Goal: Task Accomplishment & Management: Manage account settings

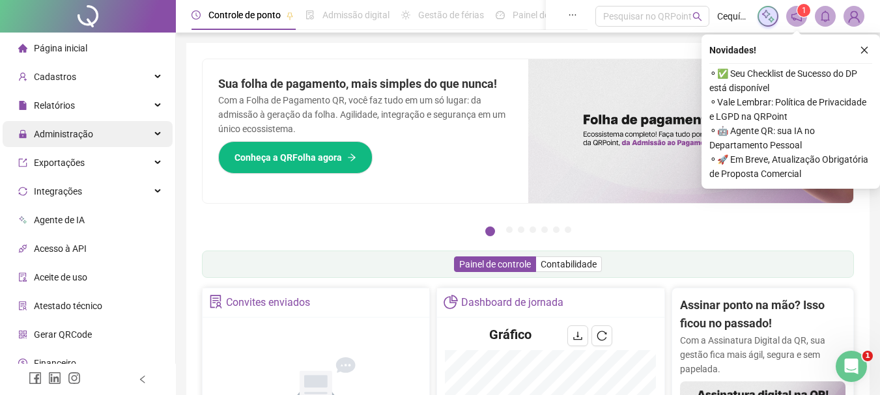
click at [70, 138] on span "Administração" at bounding box center [63, 134] width 59 height 10
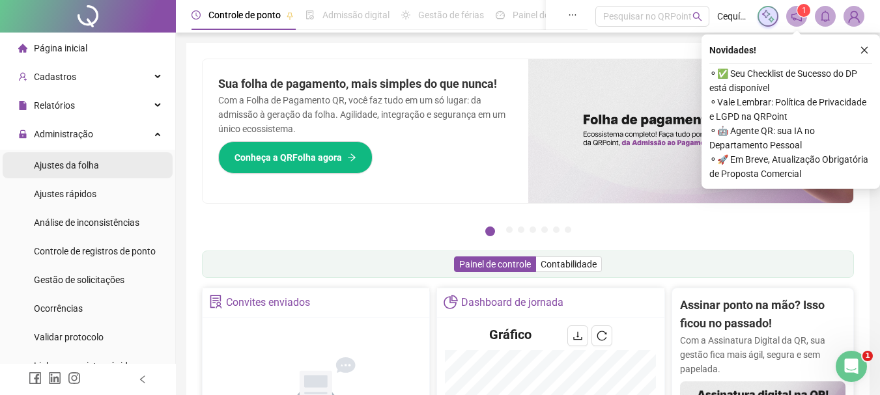
click at [90, 167] on span "Ajustes da folha" at bounding box center [66, 165] width 65 height 10
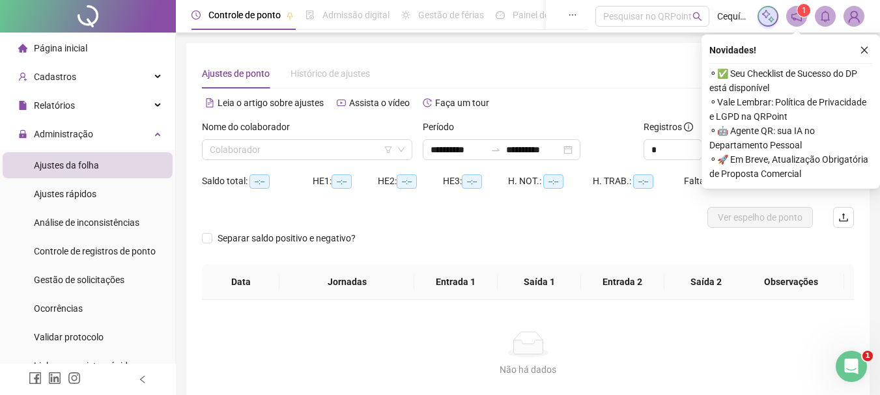
type input "**********"
click at [311, 155] on input "search" at bounding box center [301, 150] width 183 height 20
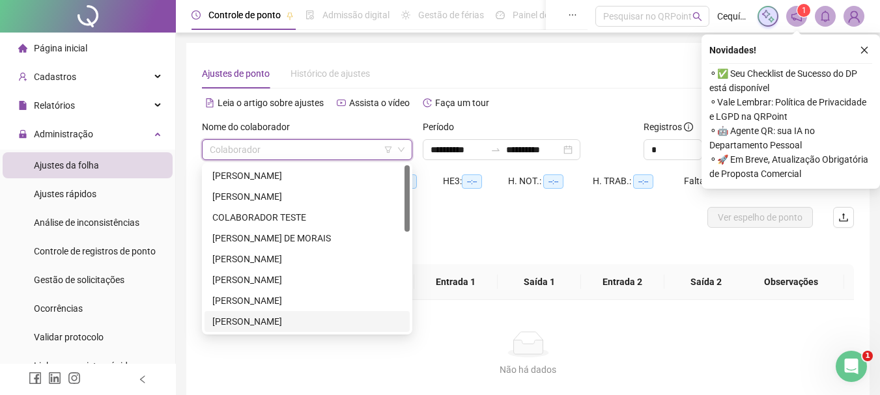
click at [285, 324] on div "[PERSON_NAME]" at bounding box center [306, 321] width 189 height 14
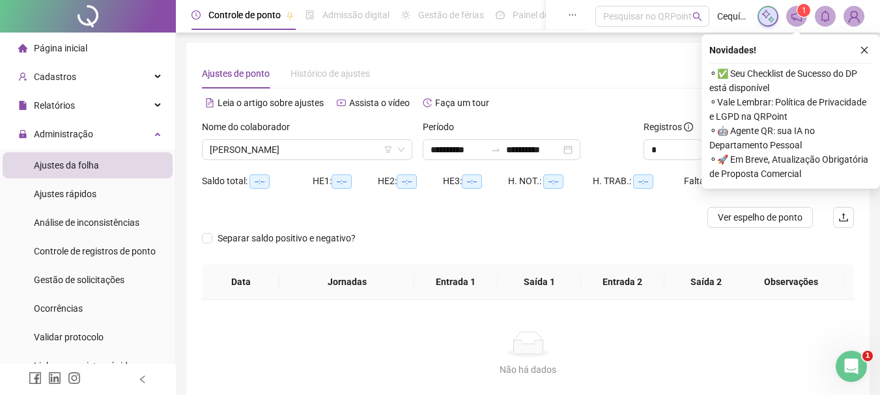
click at [528, 221] on div at bounding box center [446, 217] width 489 height 21
click at [580, 152] on div "**********" at bounding box center [502, 149] width 158 height 21
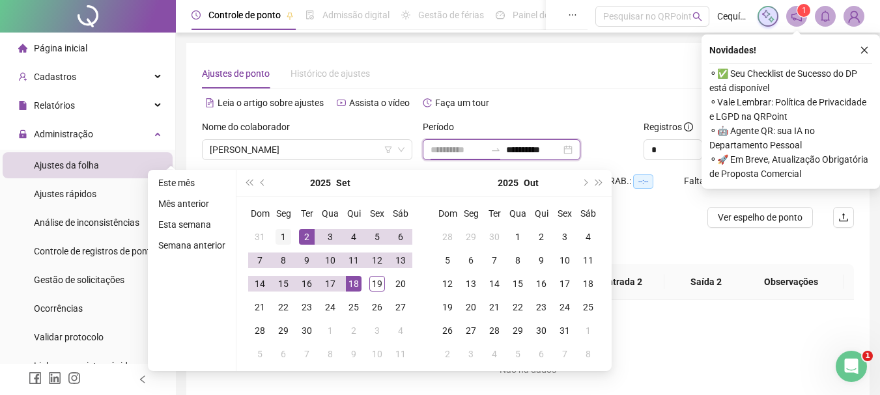
type input "**********"
click at [283, 229] on div "1" at bounding box center [283, 237] width 16 height 16
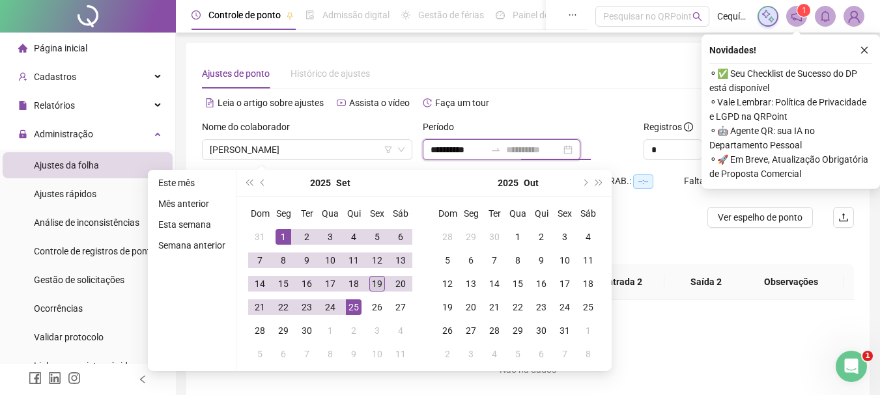
type input "**********"
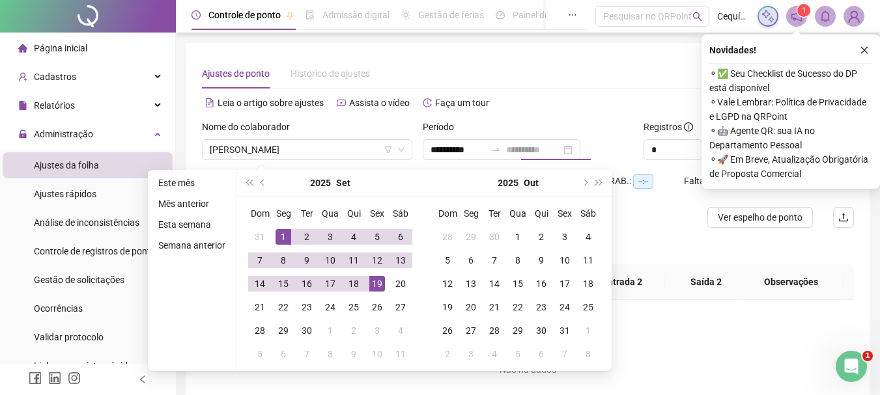
click at [374, 286] on div "19" at bounding box center [377, 284] width 16 height 16
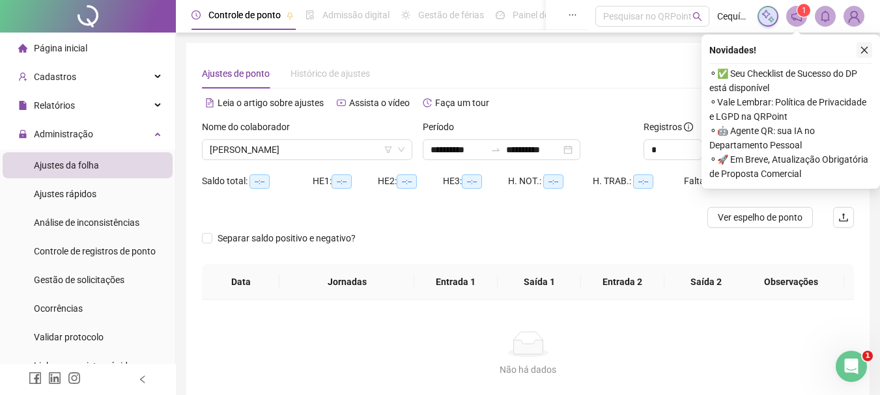
click at [862, 48] on icon "close" at bounding box center [863, 50] width 9 height 9
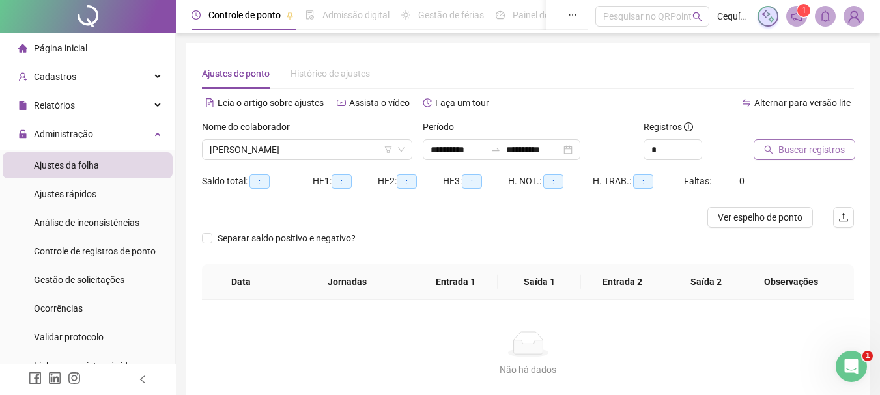
click at [800, 145] on span "Buscar registros" at bounding box center [811, 150] width 66 height 14
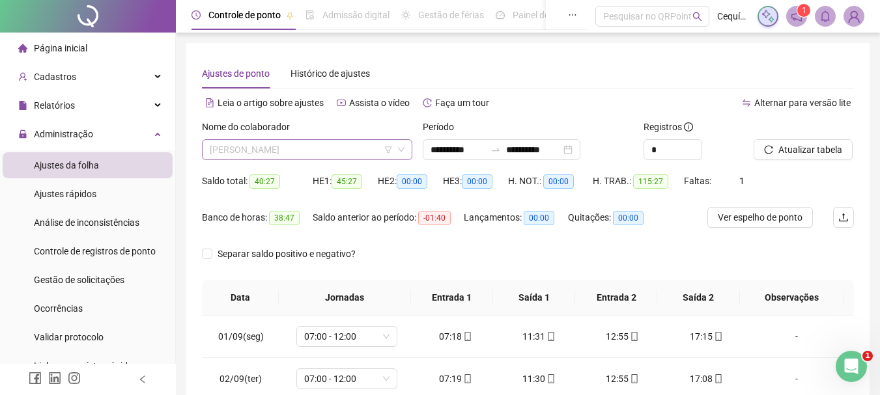
click at [322, 151] on span "LAIANA KERLEN RAMOS PIRES DA SILVA" at bounding box center [307, 150] width 195 height 20
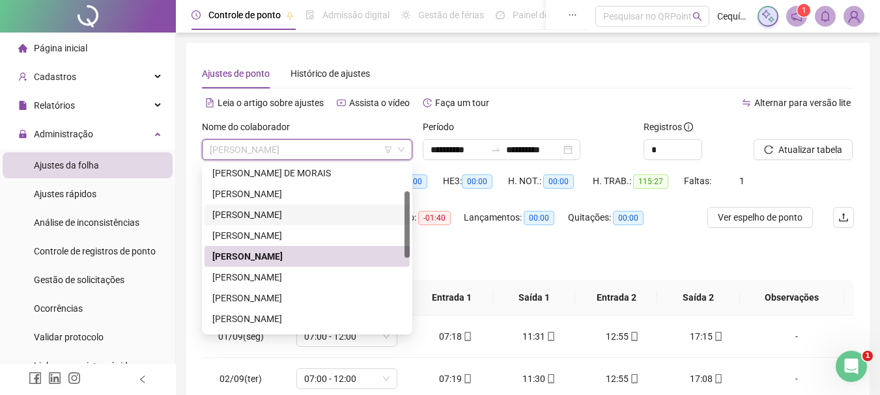
scroll to position [130, 0]
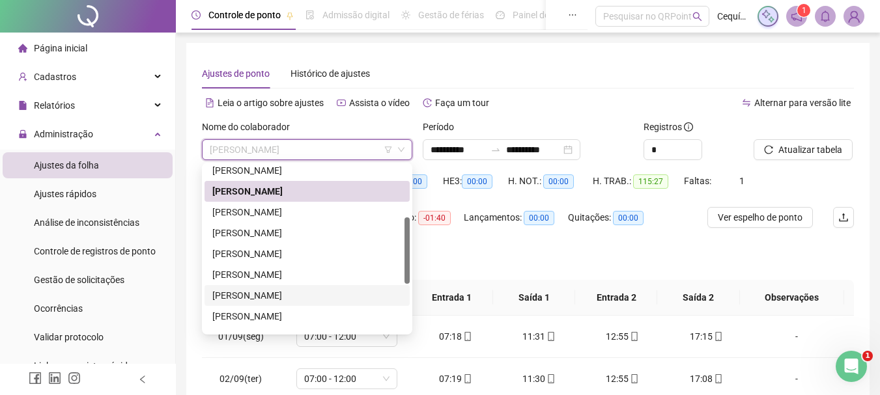
click at [305, 296] on div "MARIA GRAZIELE DOS SANTOS BEZERRA" at bounding box center [306, 295] width 189 height 14
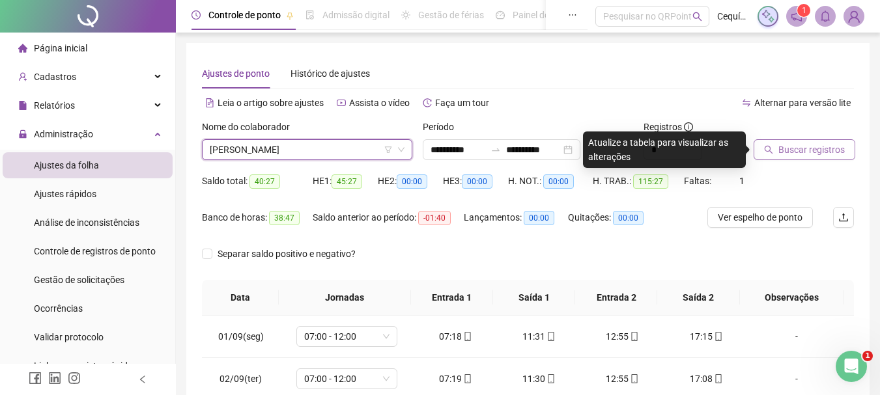
click at [792, 143] on span "Buscar registros" at bounding box center [811, 150] width 66 height 14
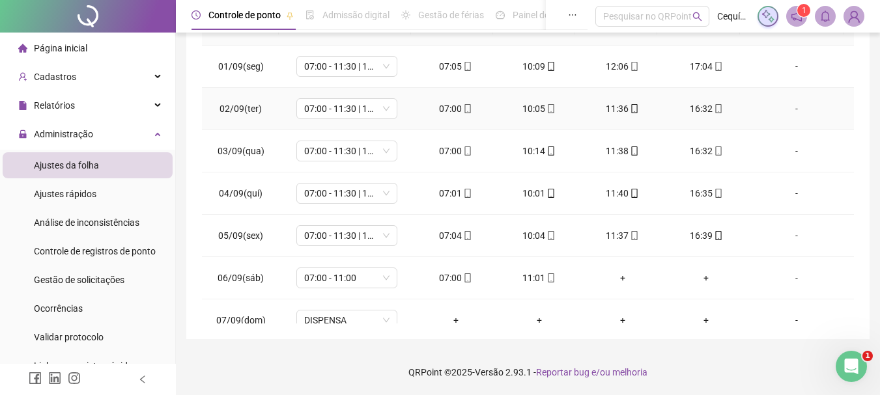
scroll to position [0, 0]
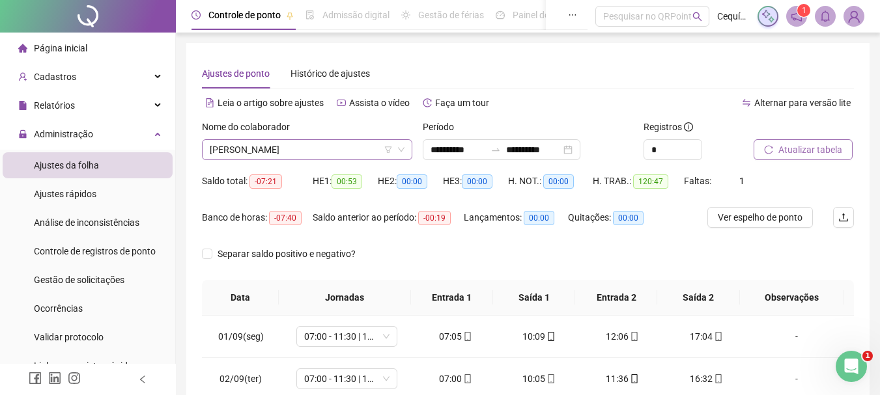
click at [336, 148] on span "MARIA GRAZIELE DOS SANTOS BEZERRA" at bounding box center [307, 150] width 195 height 20
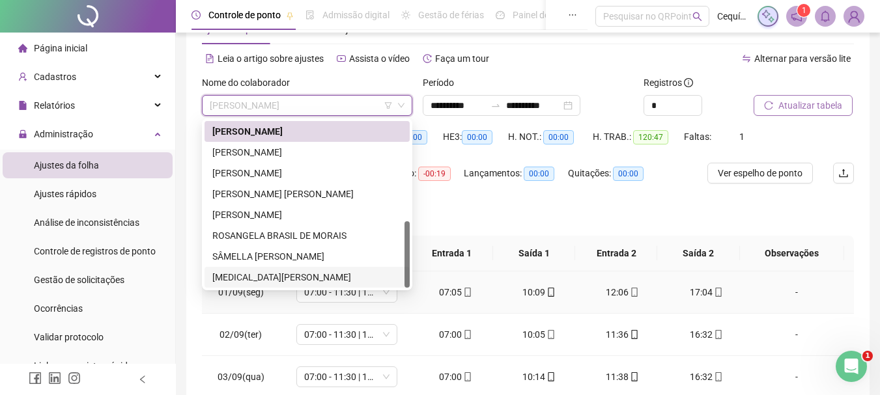
scroll to position [65, 0]
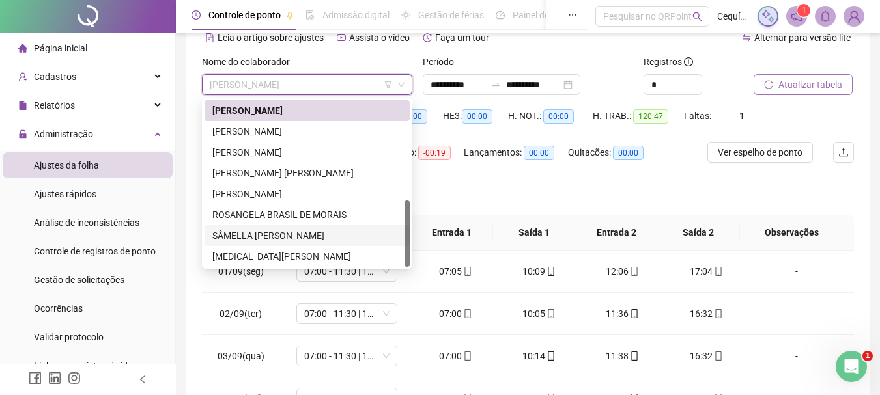
drag, startPoint x: 304, startPoint y: 227, endPoint x: 297, endPoint y: 225, distance: 7.4
click at [301, 227] on div "SÂMELLA KAYANE TEIXEIRA DE LAVOR" at bounding box center [306, 235] width 205 height 21
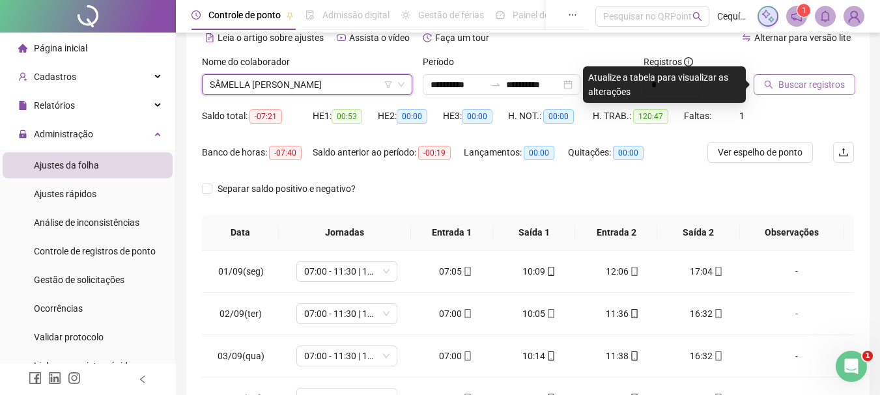
click at [832, 83] on span "Buscar registros" at bounding box center [811, 84] width 66 height 14
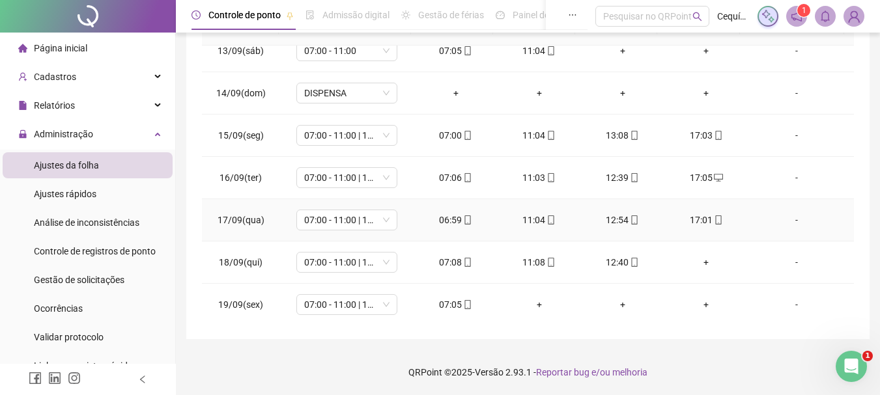
scroll to position [526, 0]
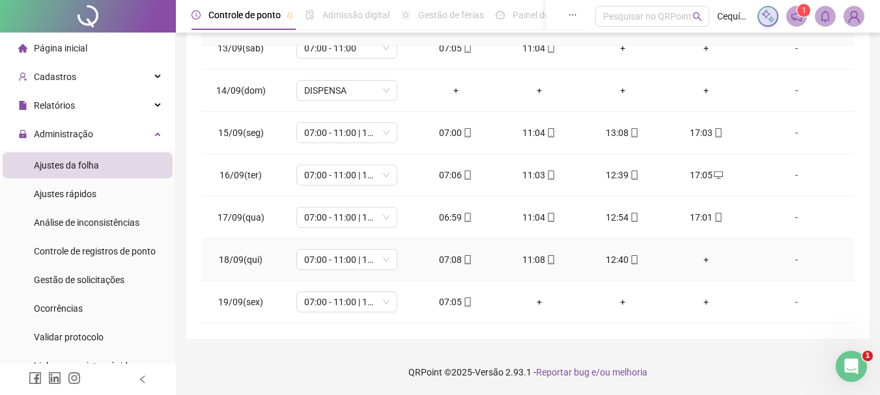
click at [695, 259] on div "+" at bounding box center [705, 260] width 63 height 14
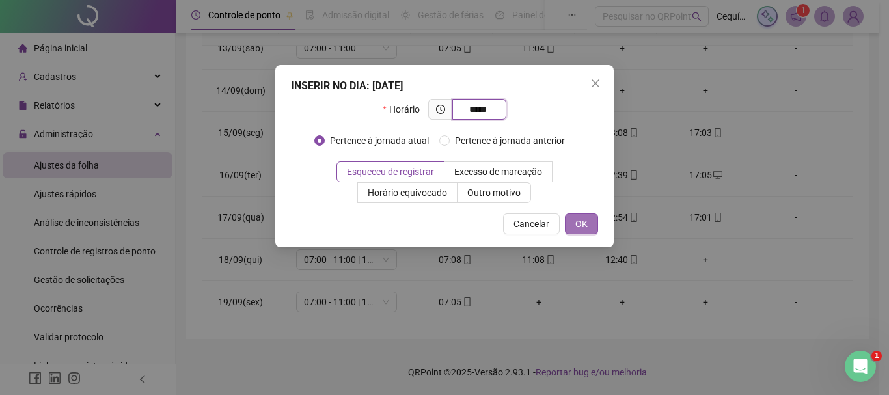
type input "*****"
click at [579, 230] on span "OK" at bounding box center [582, 224] width 12 height 14
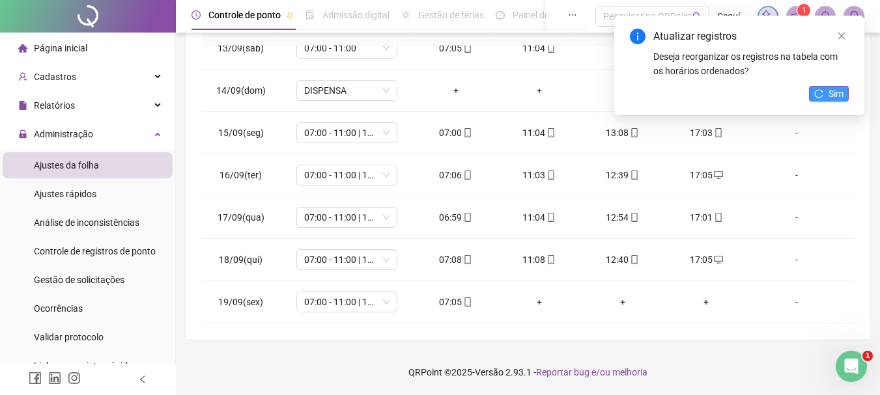
click at [835, 94] on span "Sim" at bounding box center [835, 94] width 15 height 14
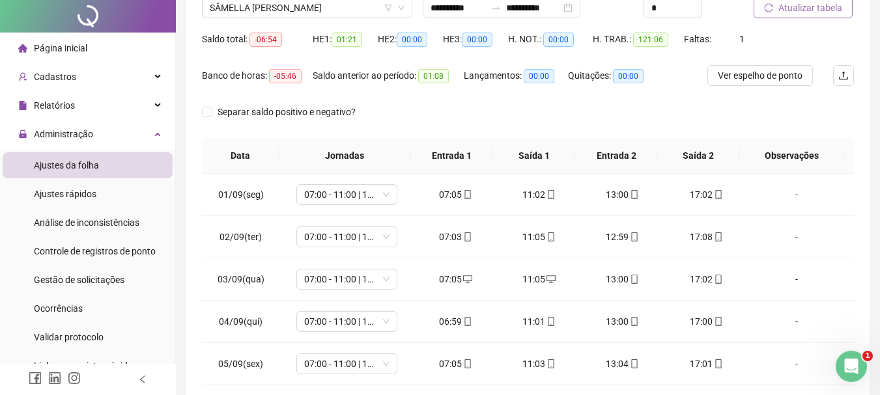
scroll to position [0, 0]
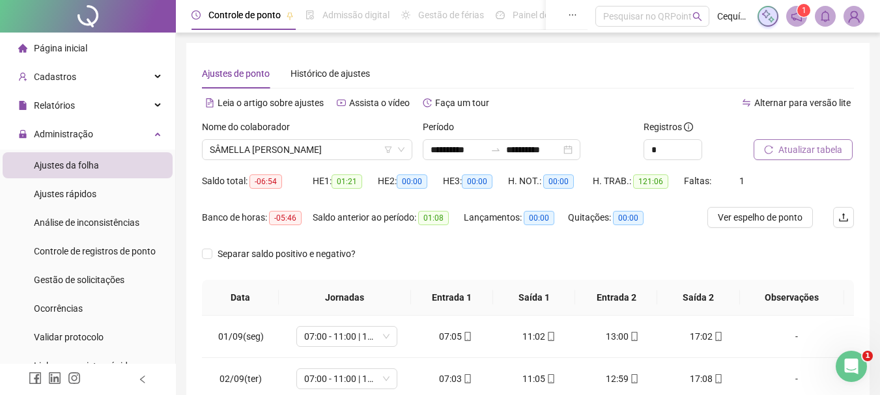
click at [835, 144] on span "Atualizar tabela" at bounding box center [810, 150] width 64 height 14
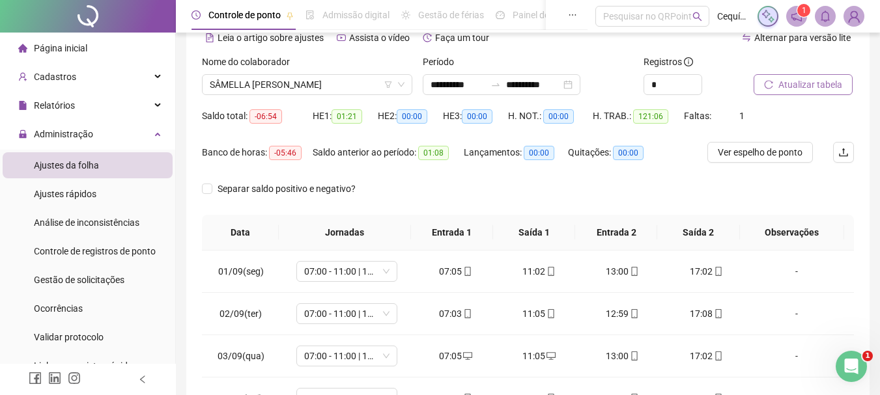
click at [796, 83] on span "Atualizar tabela" at bounding box center [810, 84] width 64 height 14
click at [788, 157] on span "Ver espelho de ponto" at bounding box center [759, 152] width 85 height 14
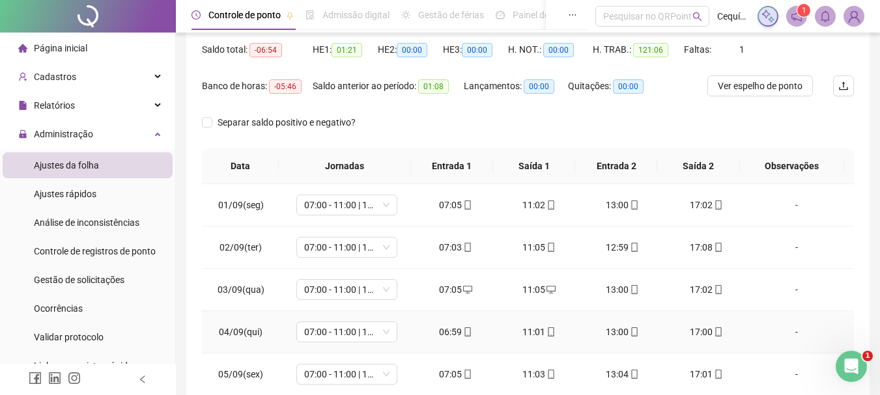
scroll to position [0, 0]
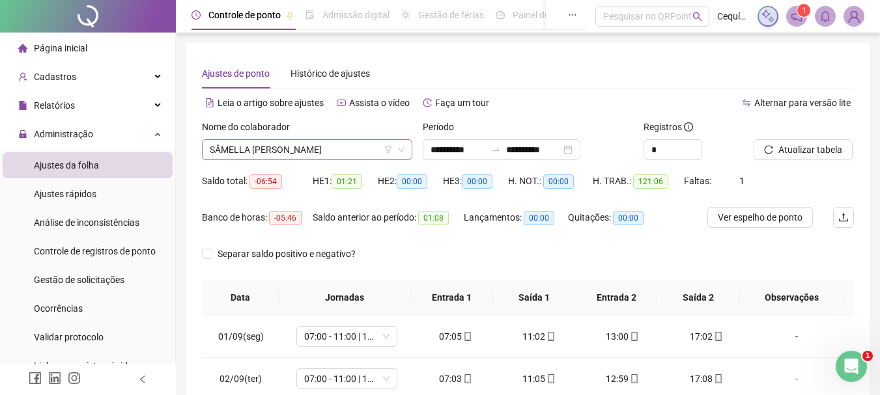
click at [335, 149] on span "SÂMELLA KAYANE TEIXEIRA DE LAVOR" at bounding box center [307, 150] width 195 height 20
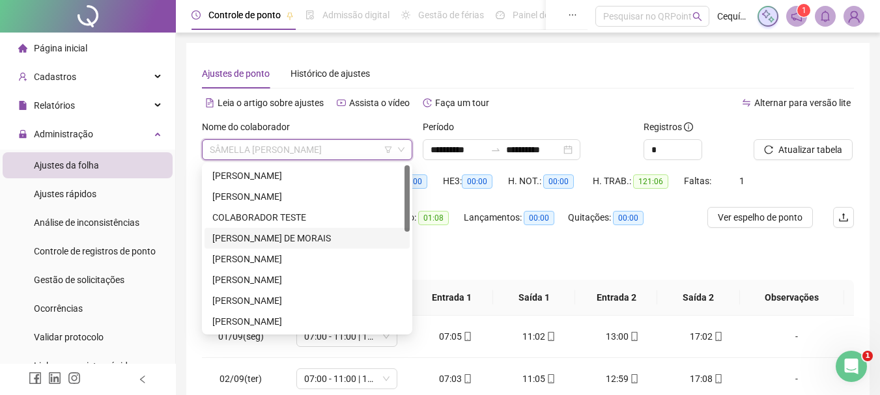
click at [261, 235] on div "ERIC MADSEN CASTRO DE MORAIS" at bounding box center [306, 238] width 189 height 14
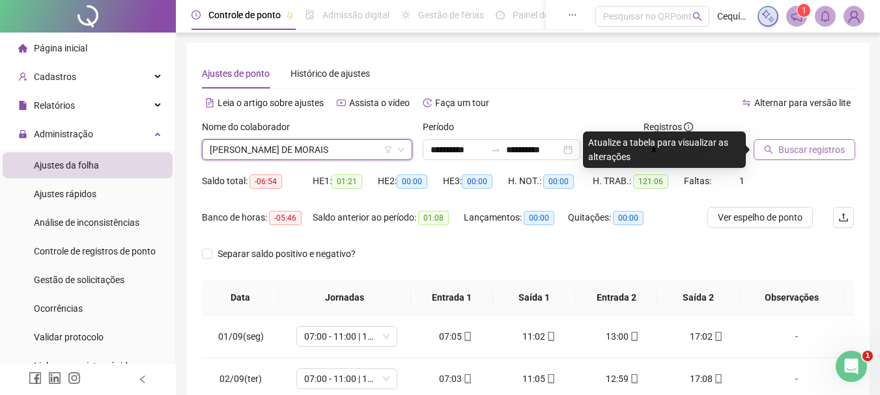
click at [800, 154] on span "Buscar registros" at bounding box center [811, 150] width 66 height 14
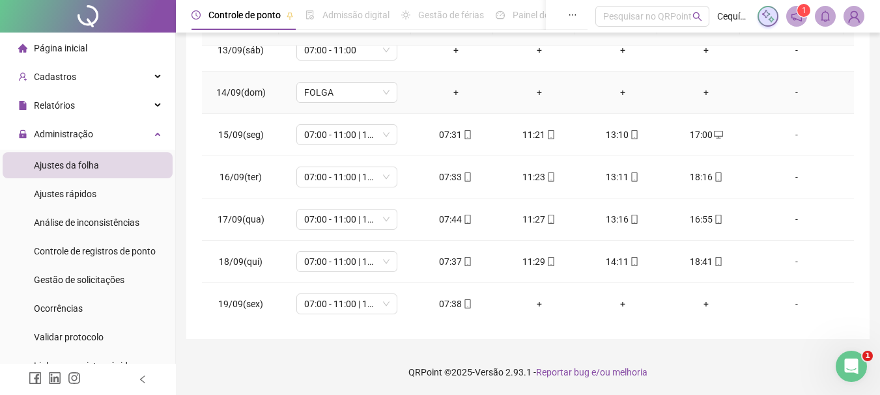
scroll to position [526, 0]
click at [253, 350] on footer "QRPoint © 2025 - Versão 2.93.1 - Reportar bug e/ou melhoria" at bounding box center [528, 373] width 704 height 46
click at [592, 342] on div "**********" at bounding box center [528, 62] width 704 height 665
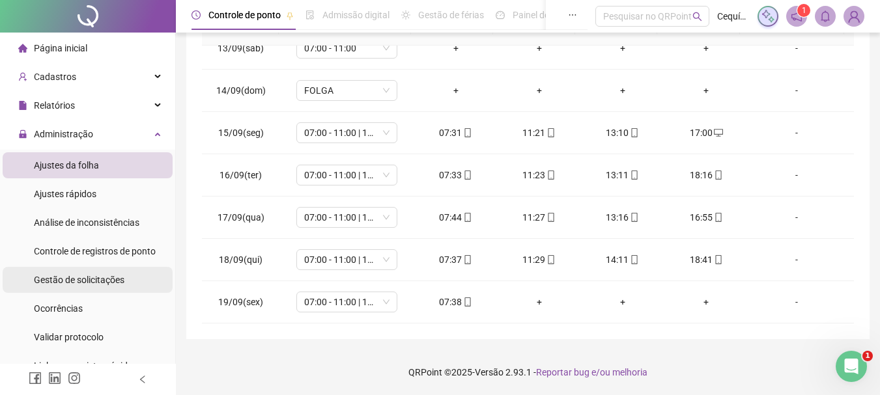
click at [94, 287] on div "Gestão de solicitações" at bounding box center [79, 280] width 90 height 26
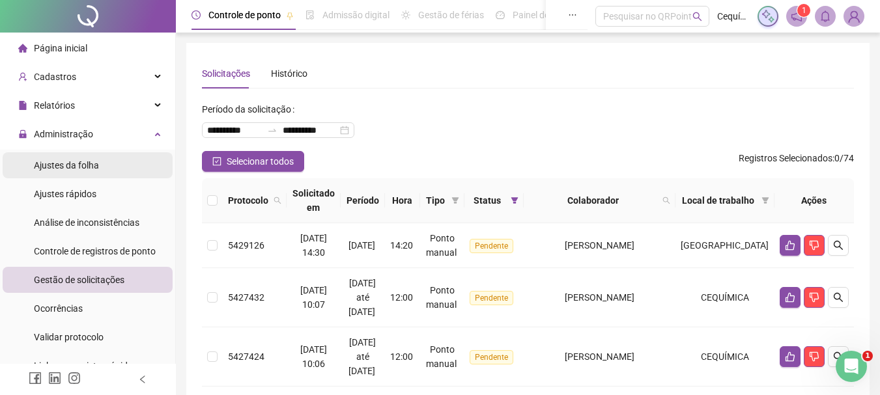
click at [77, 167] on span "Ajustes da folha" at bounding box center [66, 165] width 65 height 10
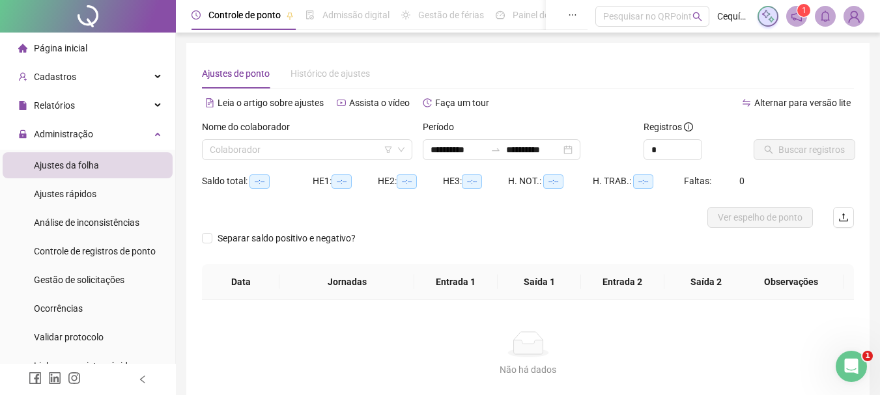
type input "**********"
click at [383, 154] on input "search" at bounding box center [301, 150] width 183 height 20
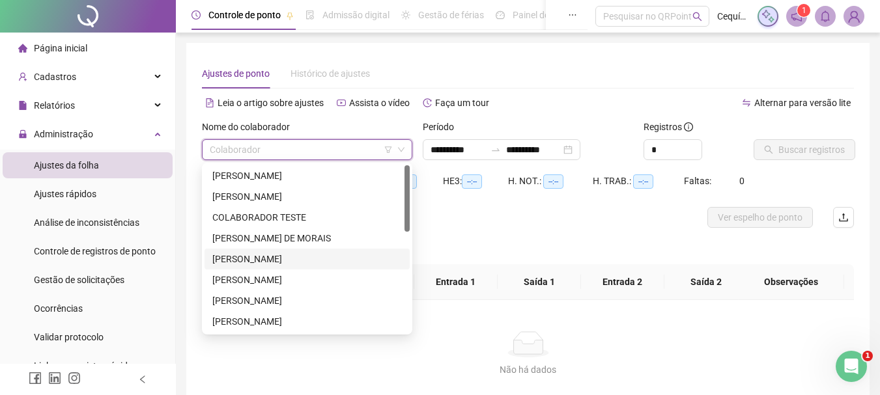
click at [316, 238] on div "ERIC MADSEN CASTRO DE MORAIS" at bounding box center [306, 238] width 189 height 14
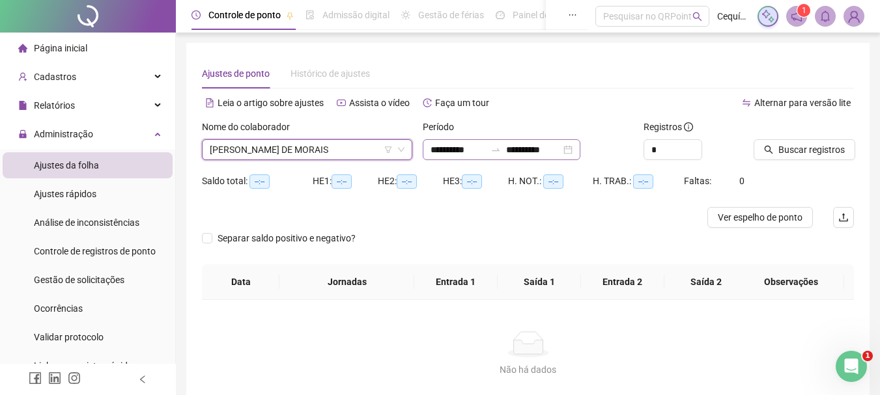
click at [580, 152] on div "**********" at bounding box center [502, 149] width 158 height 21
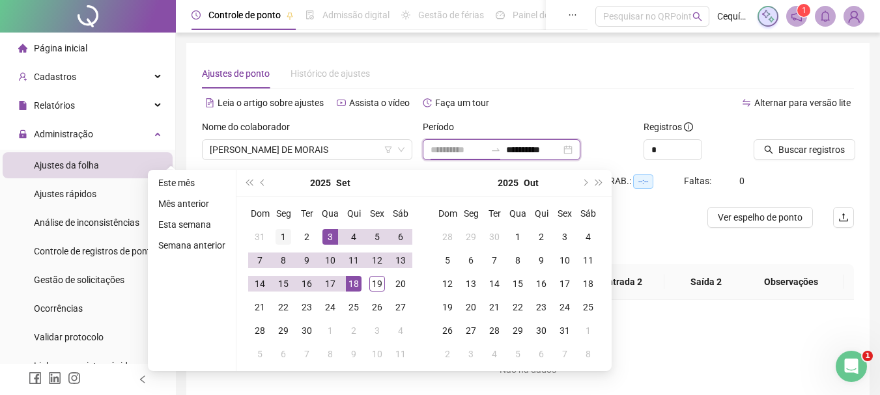
type input "**********"
click at [286, 230] on div "1" at bounding box center [283, 237] width 16 height 16
type input "**********"
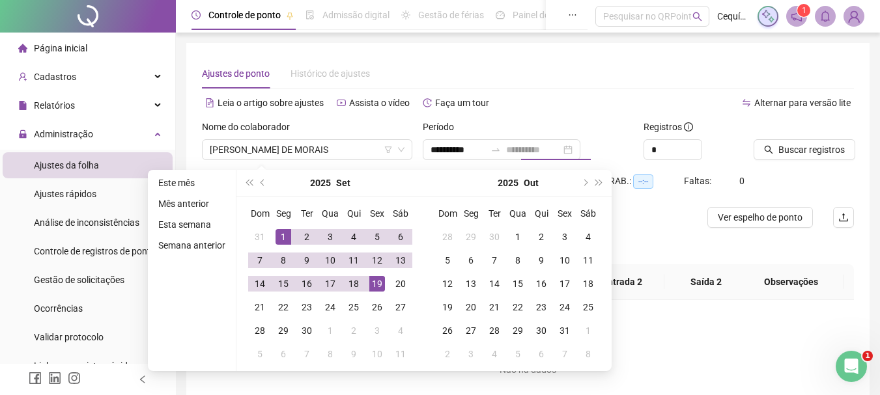
click at [378, 283] on div "19" at bounding box center [377, 284] width 16 height 16
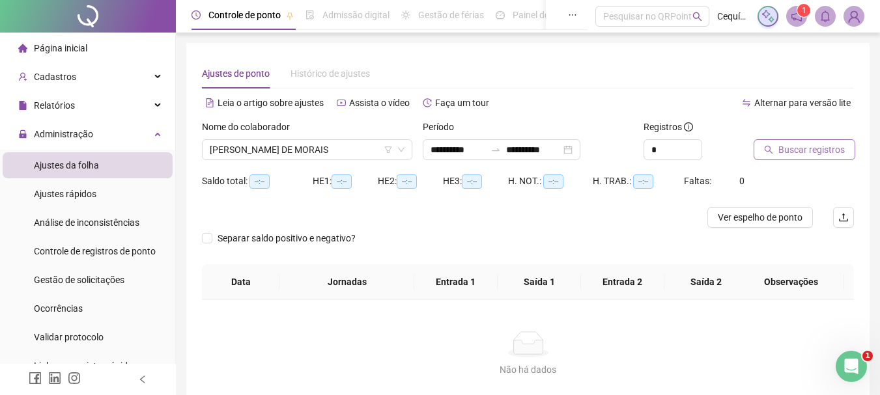
click at [827, 142] on button "Buscar registros" at bounding box center [804, 149] width 102 height 21
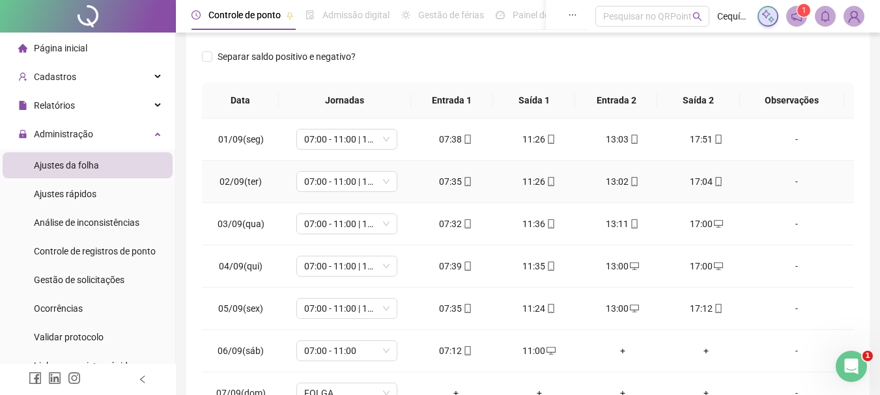
scroll to position [75, 0]
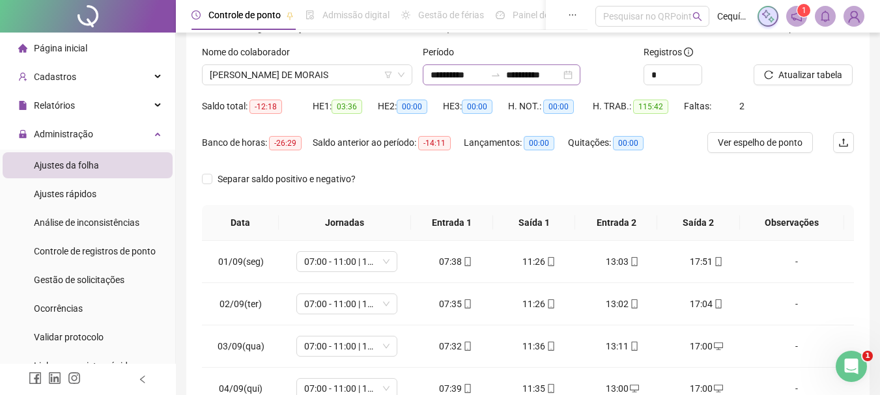
click at [580, 78] on div "**********" at bounding box center [502, 74] width 158 height 21
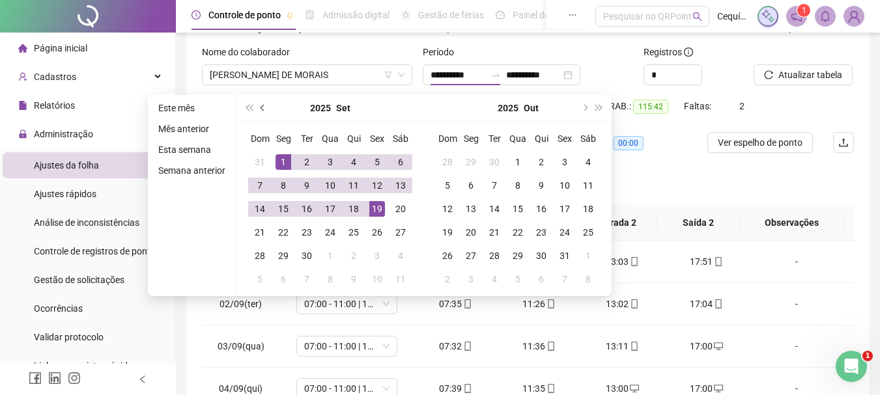
click at [258, 109] on button "prev-year" at bounding box center [263, 108] width 14 height 26
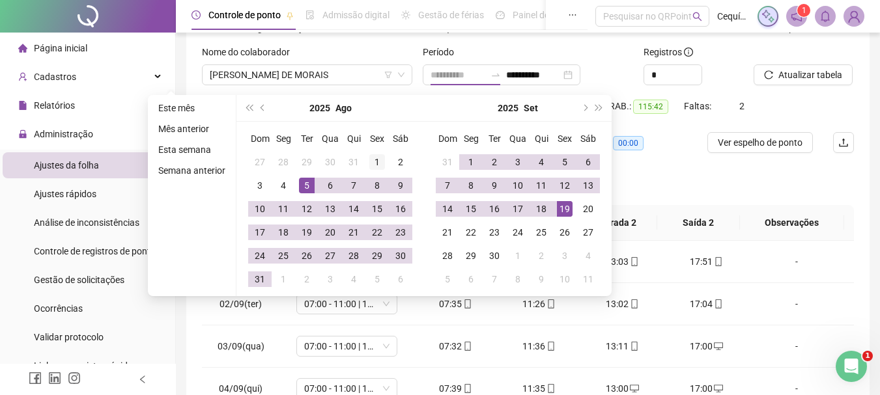
type input "**********"
click at [376, 156] on div "1" at bounding box center [377, 162] width 16 height 16
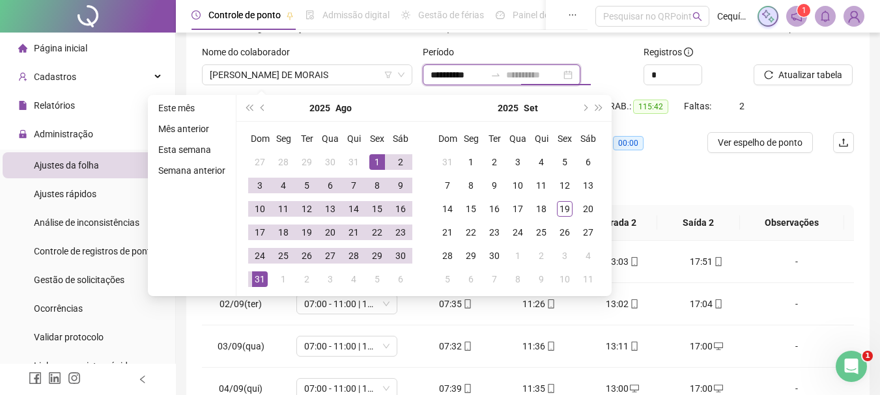
type input "**********"
click at [263, 276] on div "31" at bounding box center [260, 279] width 16 height 16
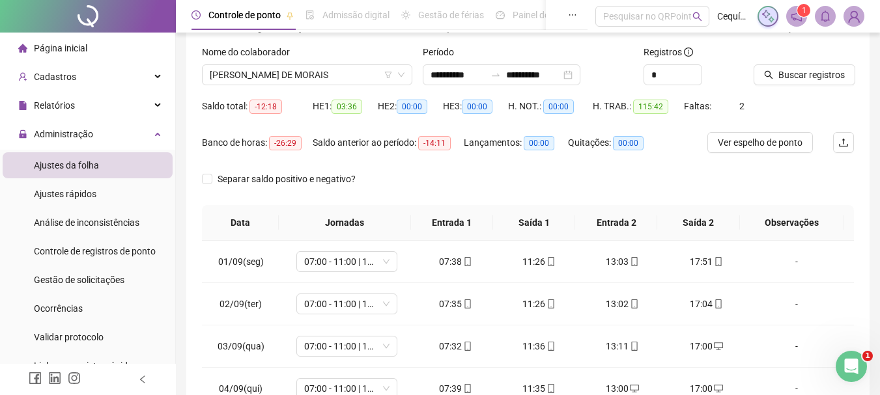
click at [812, 59] on div at bounding box center [787, 55] width 68 height 20
click at [813, 67] on button "Buscar registros" at bounding box center [804, 74] width 102 height 21
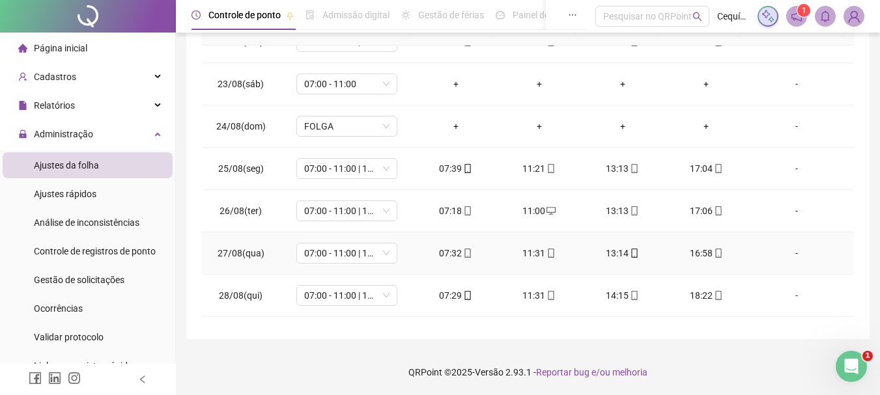
scroll to position [904, 0]
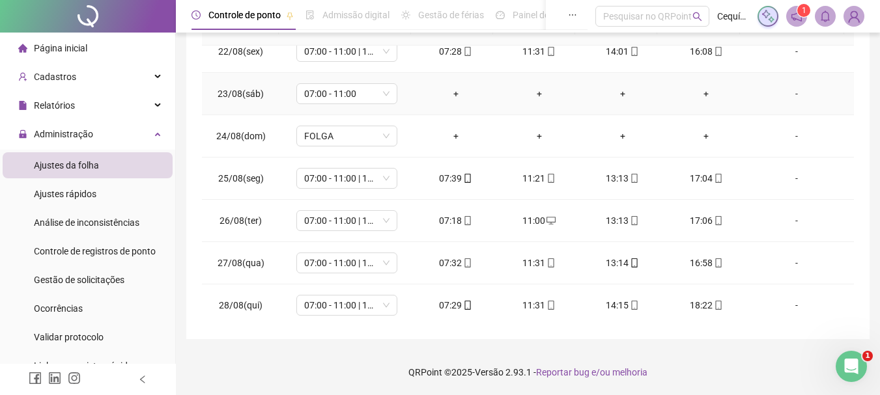
click at [458, 98] on div "+" at bounding box center [455, 94] width 63 height 14
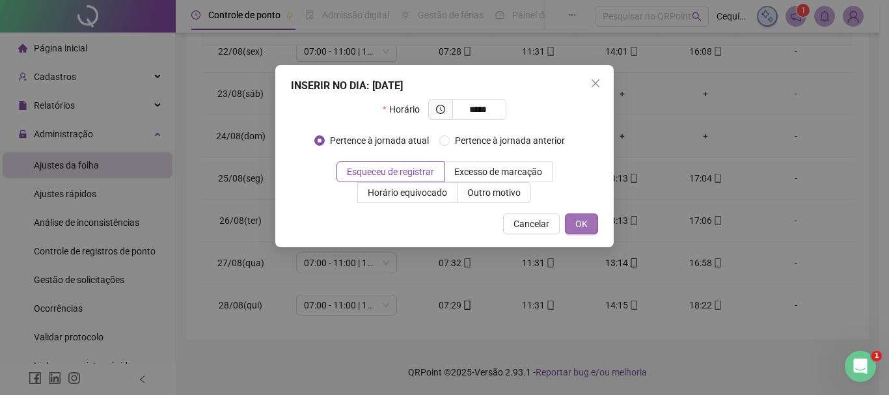
type input "*****"
click at [573, 221] on button "OK" at bounding box center [581, 224] width 33 height 21
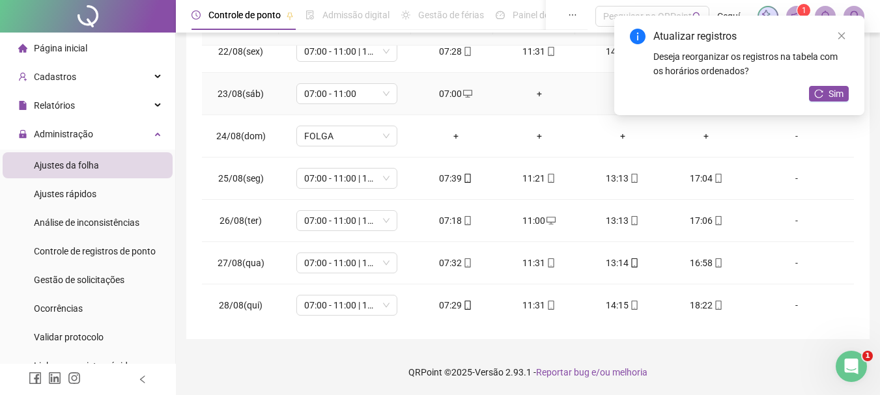
click at [530, 91] on div "+" at bounding box center [539, 94] width 63 height 14
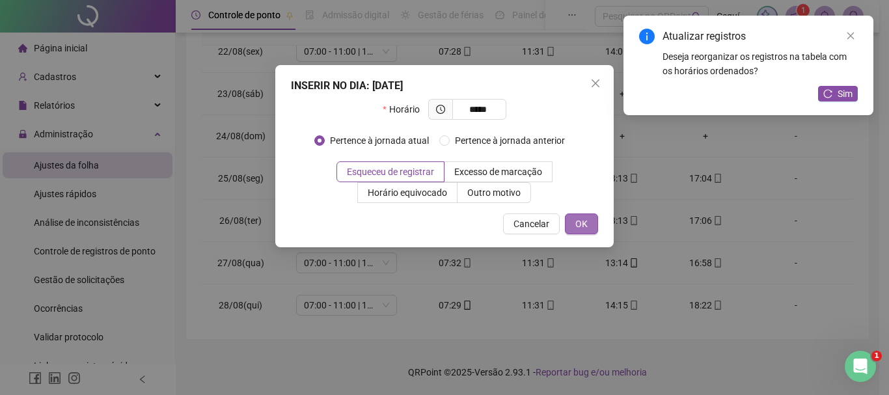
type input "*****"
click at [581, 229] on span "OK" at bounding box center [582, 224] width 12 height 14
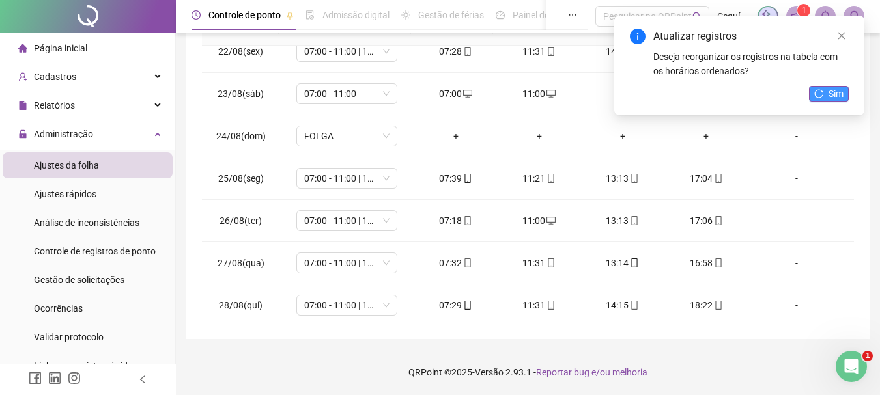
click at [839, 96] on span "Sim" at bounding box center [835, 94] width 15 height 14
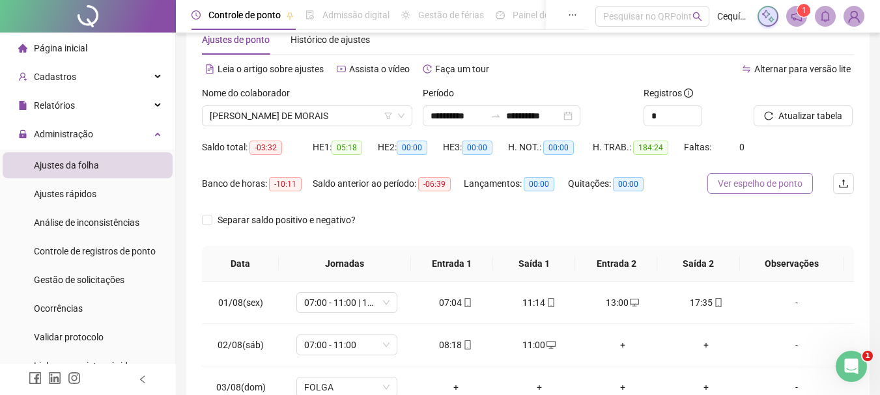
scroll to position [65, 0]
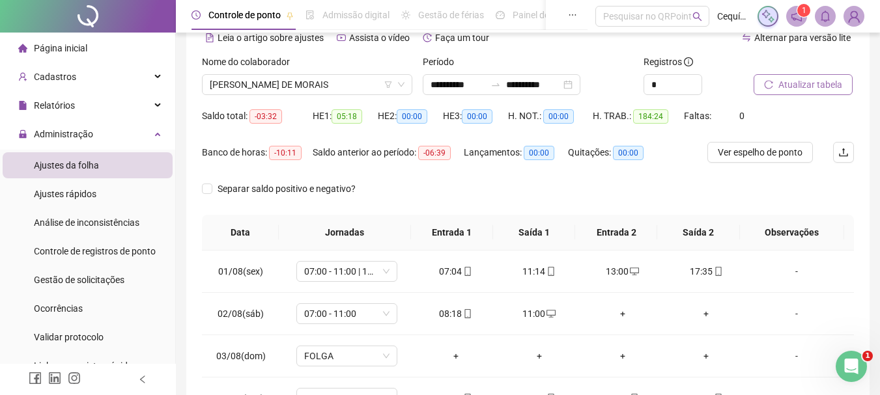
click at [800, 84] on span "Atualizar tabela" at bounding box center [810, 84] width 64 height 14
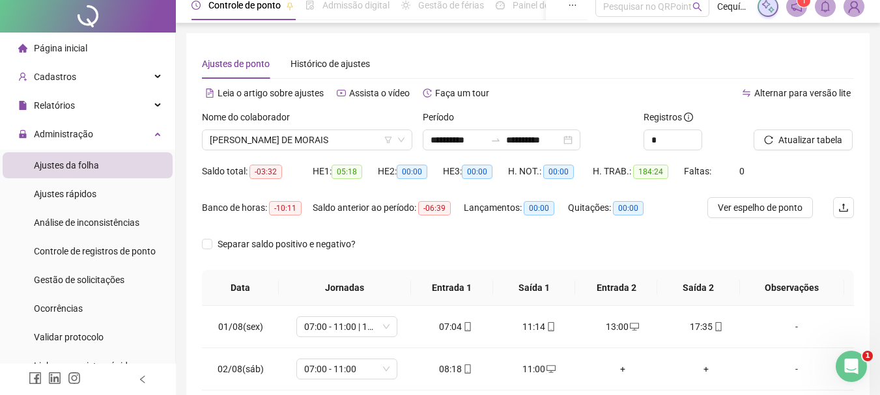
scroll to position [0, 0]
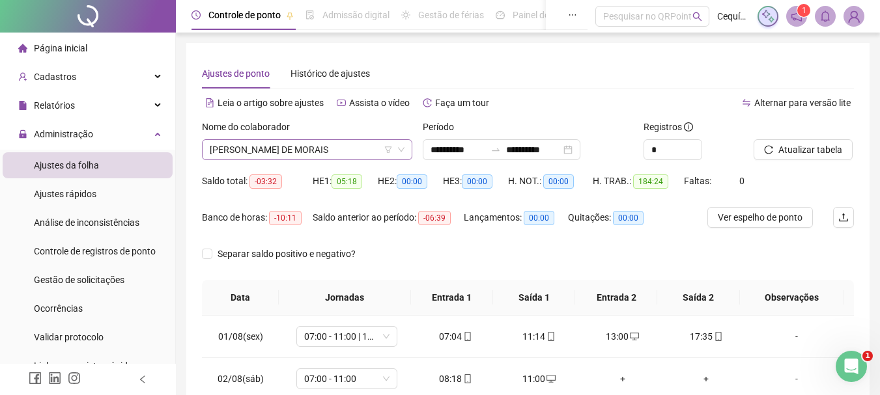
click at [355, 143] on span "ERIC MADSEN CASTRO DE MORAIS" at bounding box center [307, 150] width 195 height 20
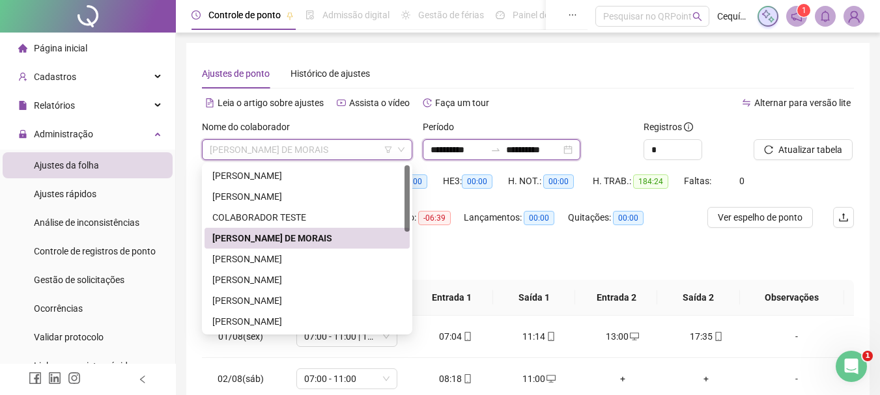
click at [466, 147] on input "**********" at bounding box center [457, 150] width 55 height 14
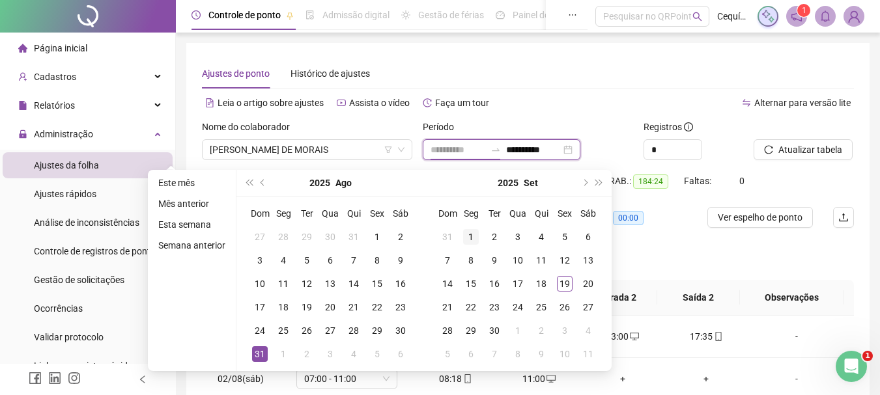
type input "**********"
click at [466, 235] on div "1" at bounding box center [471, 237] width 16 height 16
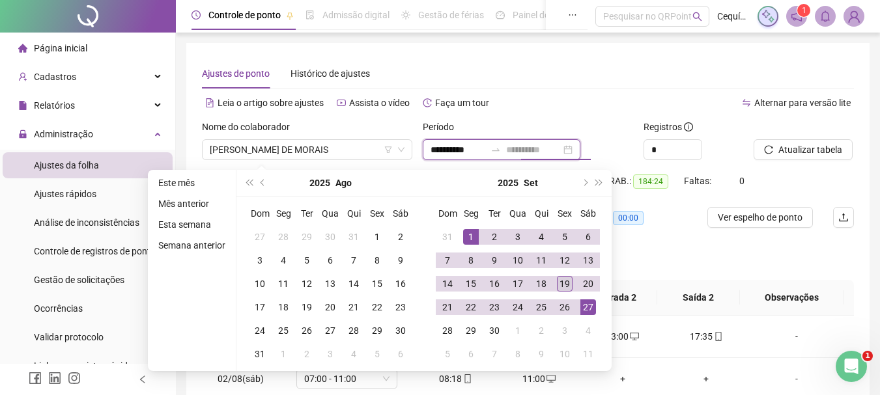
type input "**********"
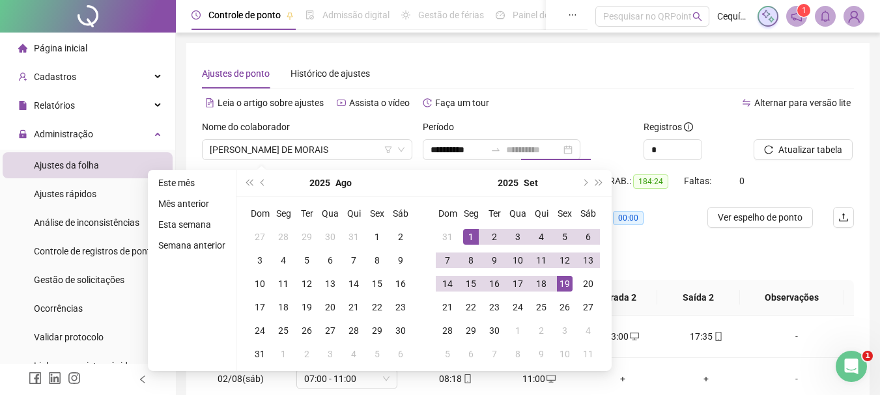
click at [564, 281] on div "19" at bounding box center [565, 284] width 16 height 16
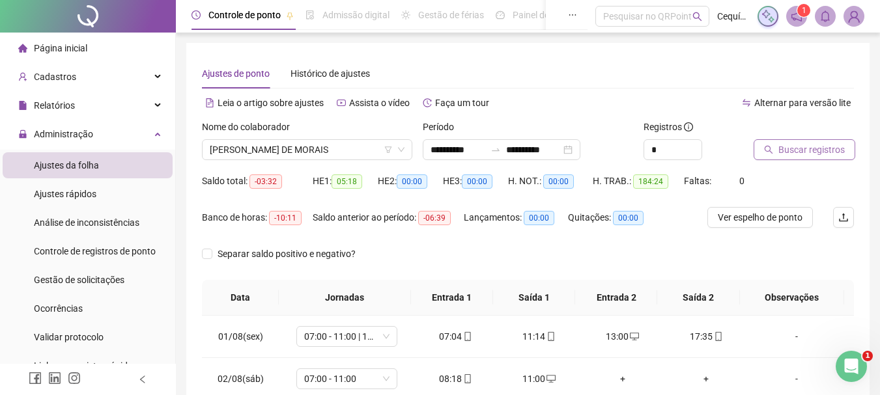
click at [841, 147] on span "Buscar registros" at bounding box center [811, 150] width 66 height 14
click at [839, 149] on span "Atualizar tabela" at bounding box center [810, 150] width 64 height 14
drag, startPoint x: 294, startPoint y: 215, endPoint x: 247, endPoint y: 221, distance: 47.3
click at [247, 221] on div "Banco de horas: -22:29" at bounding box center [257, 217] width 111 height 15
click at [413, 253] on div "Separar saldo positivo e negativo?" at bounding box center [528, 261] width 652 height 36
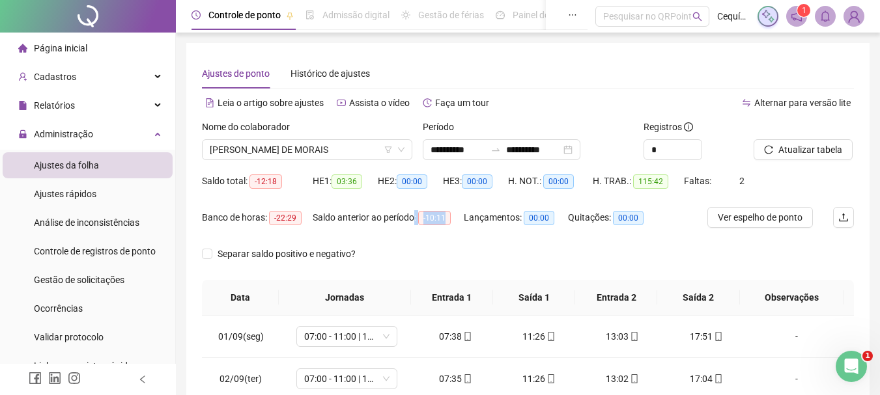
drag, startPoint x: 448, startPoint y: 219, endPoint x: 414, endPoint y: 219, distance: 33.9
click at [414, 219] on div "Saldo anterior ao período: -10:11" at bounding box center [388, 217] width 151 height 15
click at [448, 257] on div "Separar saldo positivo e negativo?" at bounding box center [528, 261] width 652 height 36
drag, startPoint x: 750, startPoint y: 182, endPoint x: 674, endPoint y: 228, distance: 89.1
click at [728, 184] on div "Saldo total: -12:18 HE 1: 03:36 HE 2: 00:00 HE 3: 00:00 H. NOT.: 00:00 H. TRAB.…" at bounding box center [528, 189] width 652 height 36
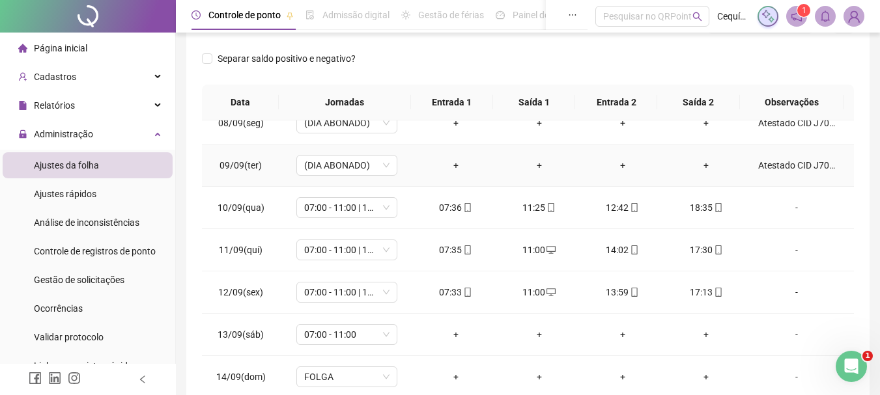
scroll to position [326, 0]
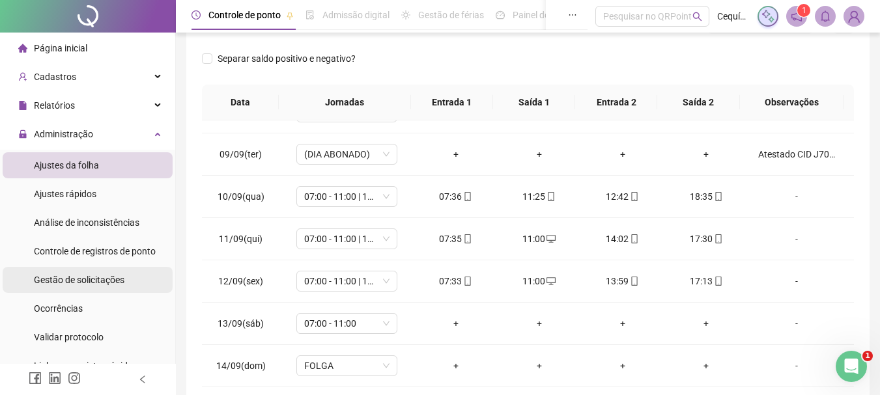
click at [83, 284] on span "Gestão de solicitações" at bounding box center [79, 280] width 90 height 10
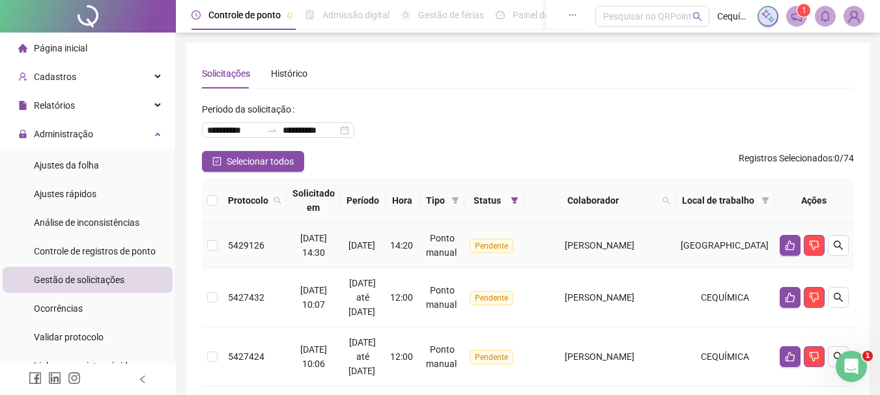
scroll to position [65, 0]
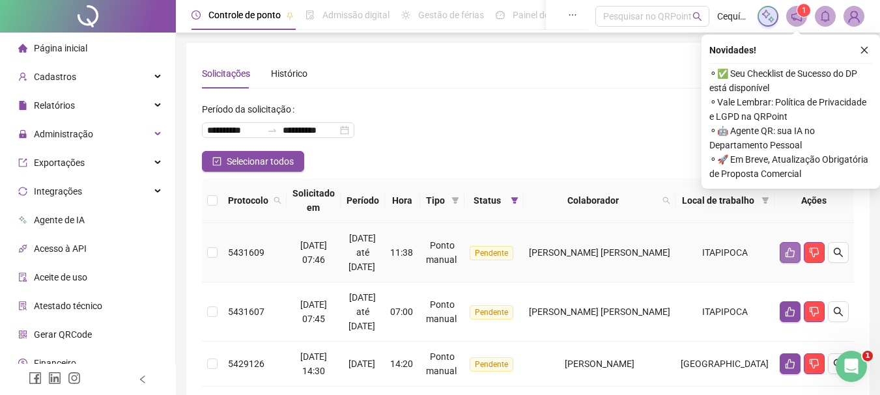
click at [783, 248] on button "button" at bounding box center [789, 252] width 21 height 21
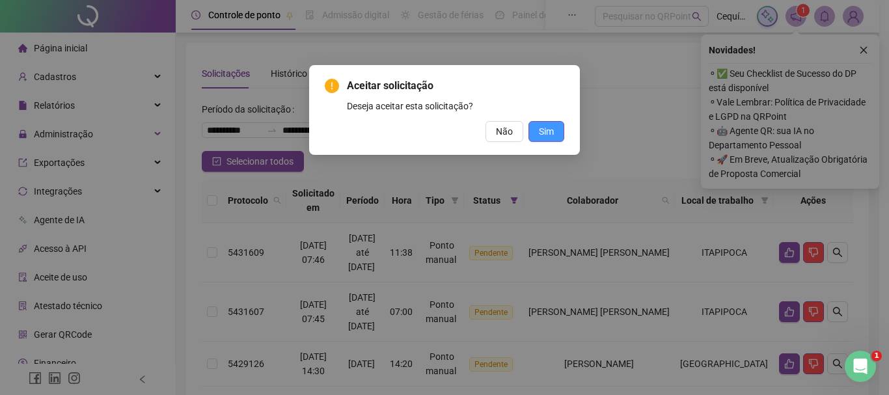
click at [548, 130] on span "Sim" at bounding box center [546, 131] width 15 height 14
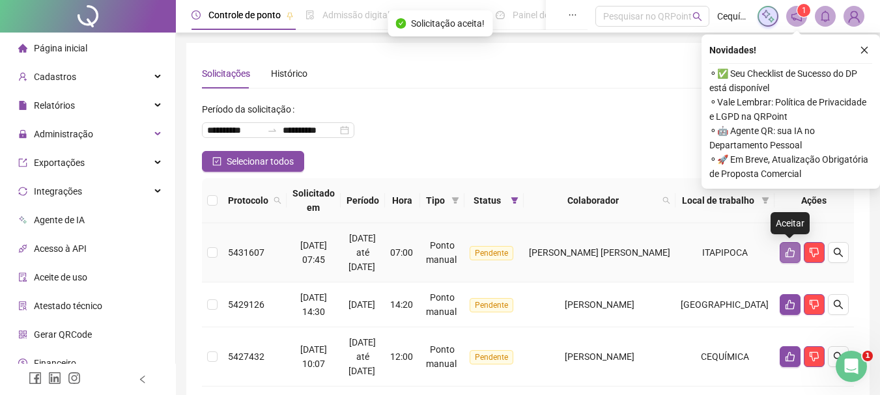
click at [790, 254] on icon "like" at bounding box center [790, 252] width 10 height 10
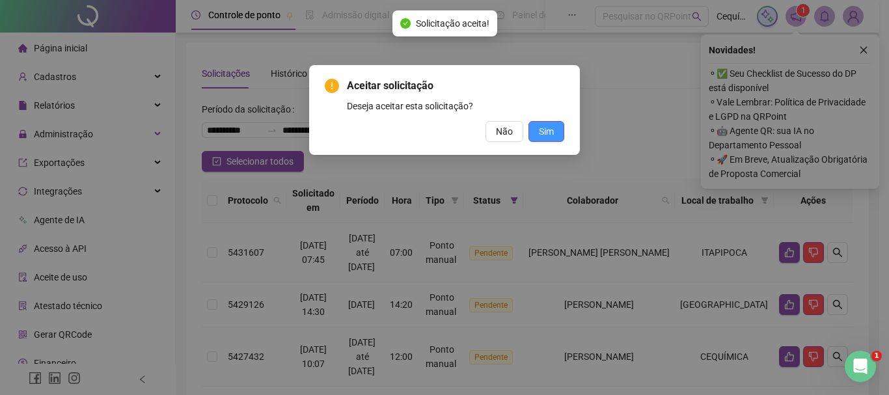
click at [539, 125] on span "Sim" at bounding box center [546, 131] width 15 height 14
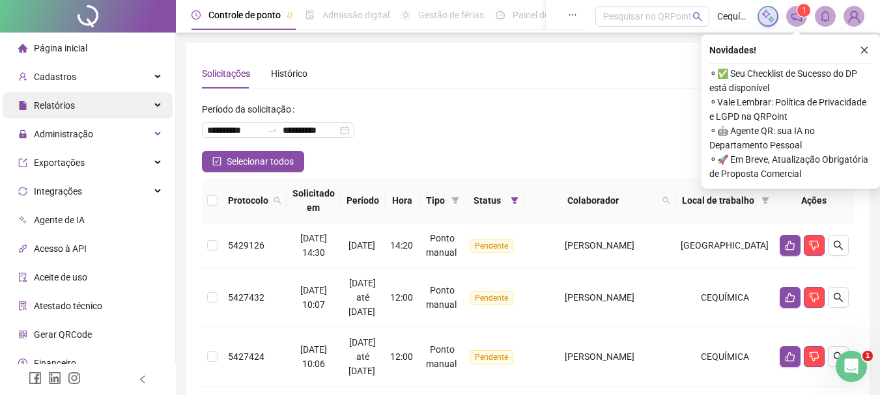
click at [55, 102] on span "Relatórios" at bounding box center [54, 105] width 41 height 10
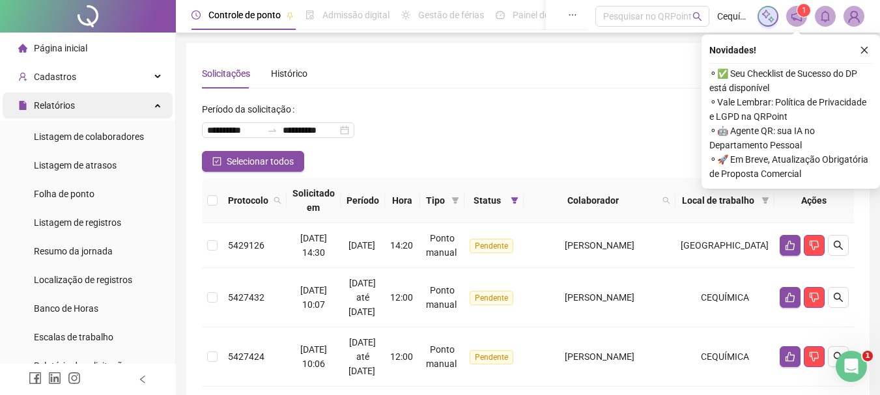
click at [57, 110] on span "Relatórios" at bounding box center [46, 105] width 57 height 26
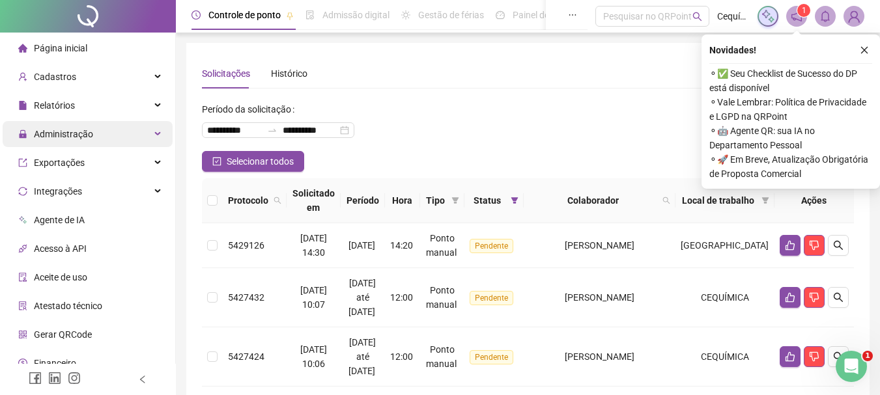
click at [60, 136] on span "Administração" at bounding box center [63, 134] width 59 height 10
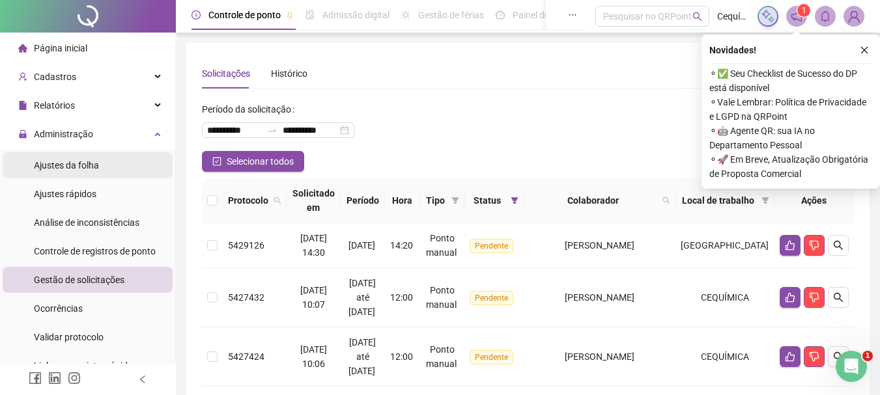
click at [59, 160] on span "Ajustes da folha" at bounding box center [66, 165] width 65 height 10
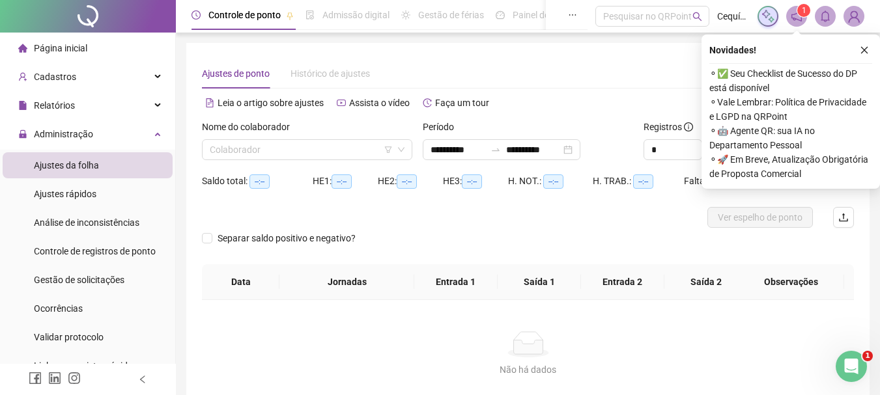
type input "**********"
click at [329, 145] on input "search" at bounding box center [301, 150] width 183 height 20
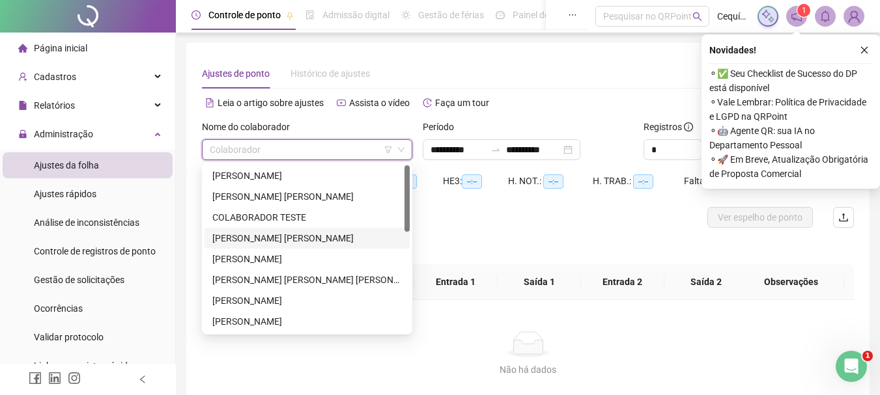
click at [307, 230] on div "ERIC MADSEN CASTRO DE MORAIS" at bounding box center [306, 238] width 205 height 21
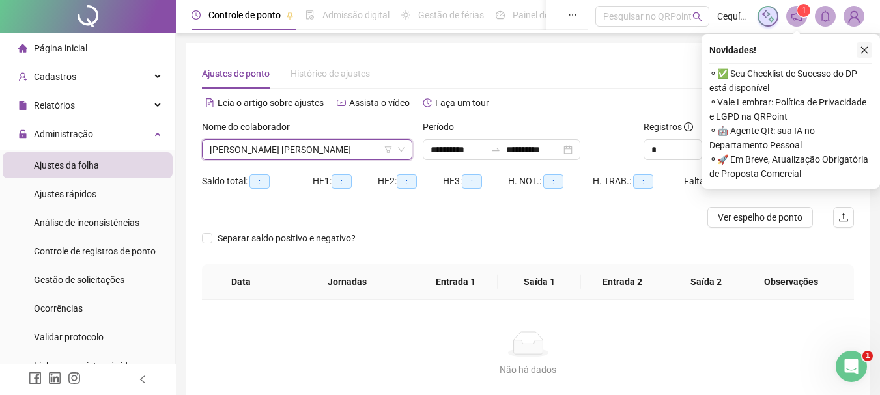
click at [865, 45] on button "button" at bounding box center [864, 50] width 16 height 16
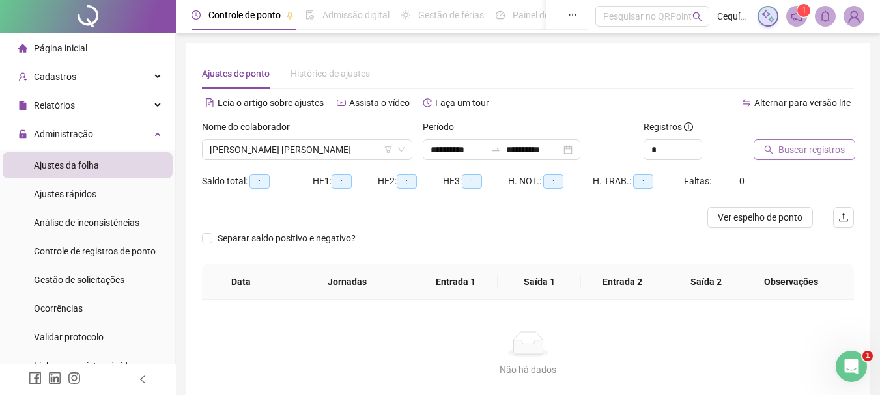
click at [822, 148] on span "Buscar registros" at bounding box center [811, 150] width 66 height 14
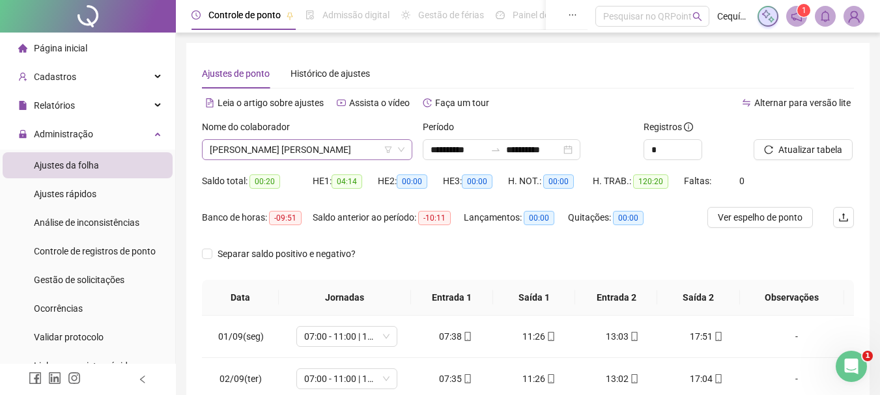
click at [330, 152] on span "ERIC MADSEN CASTRO DE MORAIS" at bounding box center [307, 150] width 195 height 20
